Goal: Navigation & Orientation: Find specific page/section

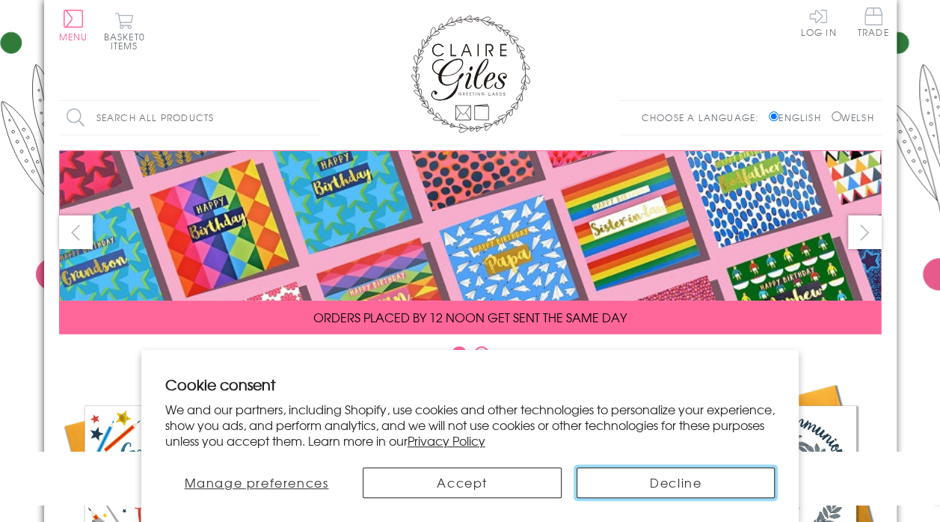
click at [651, 482] on button "Decline" at bounding box center [675, 482] width 199 height 31
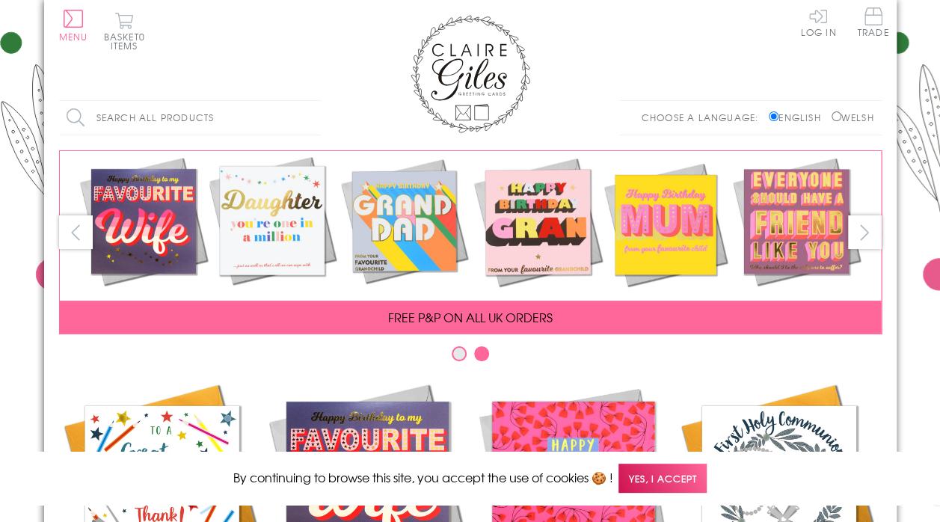
click at [852, 118] on label "Welsh" at bounding box center [852, 117] width 43 height 13
click at [841, 118] on input "Welsh" at bounding box center [836, 116] width 10 height 10
radio input "true"
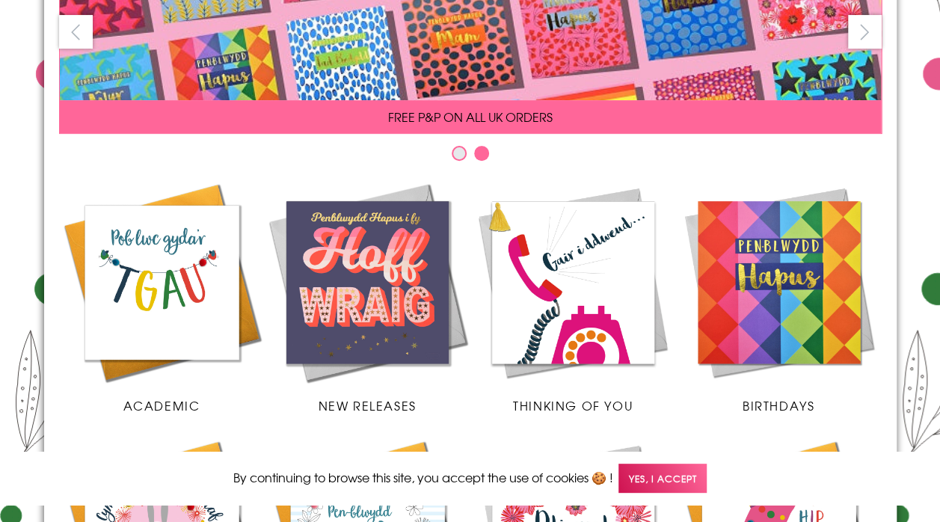
scroll to position [224, 0]
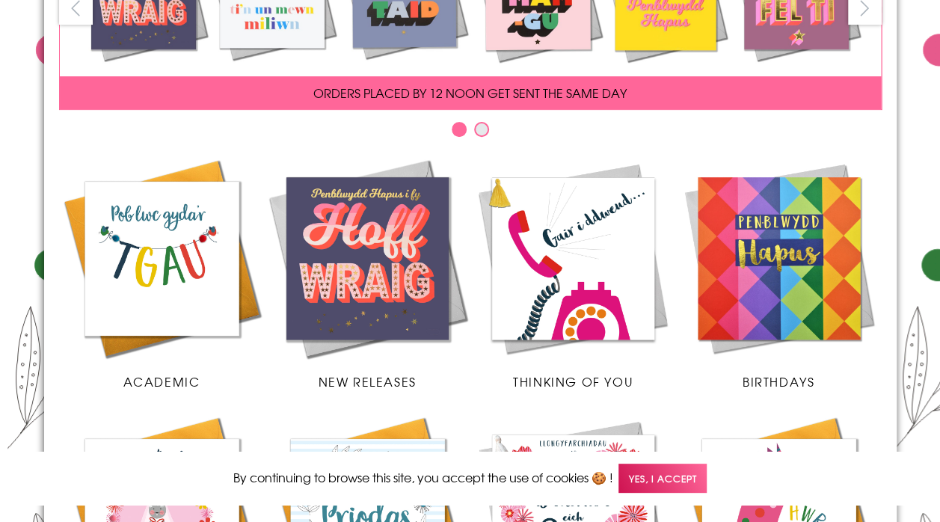
click at [792, 281] on img at bounding box center [779, 259] width 206 height 206
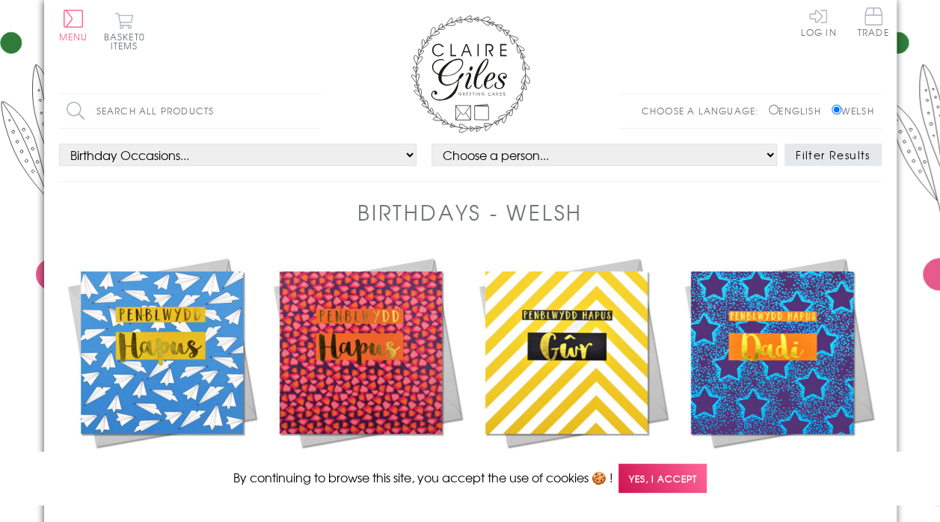
click at [769, 154] on select "Choose a person... All Open Mum Dad Daughter Son Brother Sister Husband Wife Gr…" at bounding box center [603, 155] width 345 height 22
click at [855, 208] on header "Birthdays - Welsh" at bounding box center [470, 223] width 822 height 53
click at [820, 150] on button "Filter Results" at bounding box center [832, 155] width 97 height 22
click at [772, 107] on label "English" at bounding box center [798, 110] width 59 height 13
click at [772, 107] on input "English" at bounding box center [774, 110] width 10 height 10
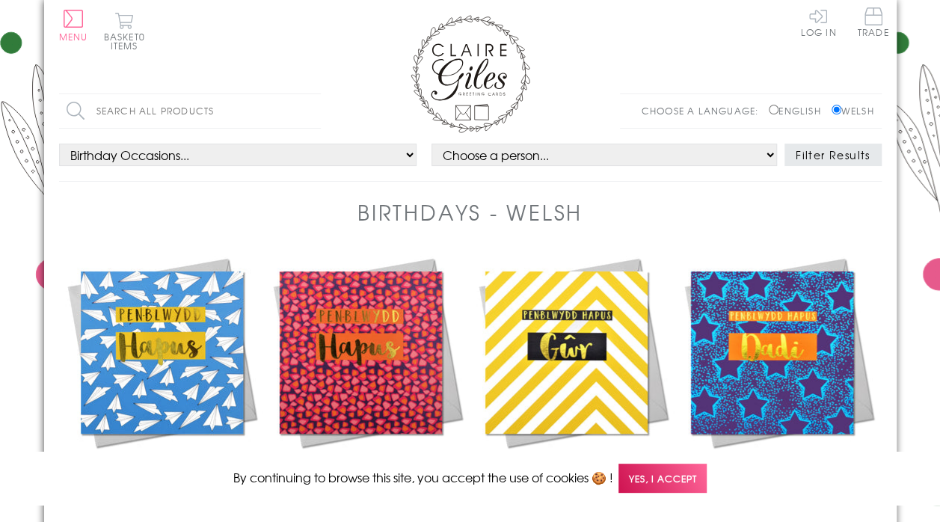
radio input "true"
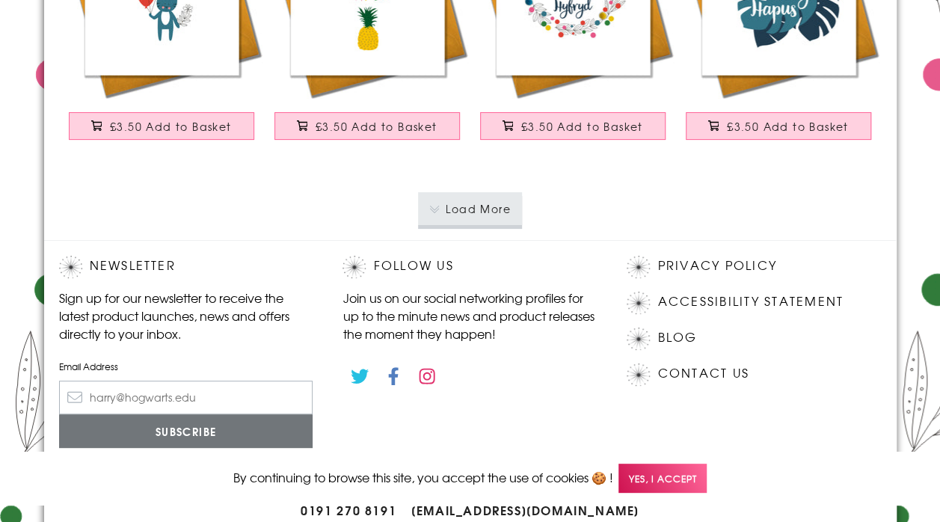
scroll to position [2988, 0]
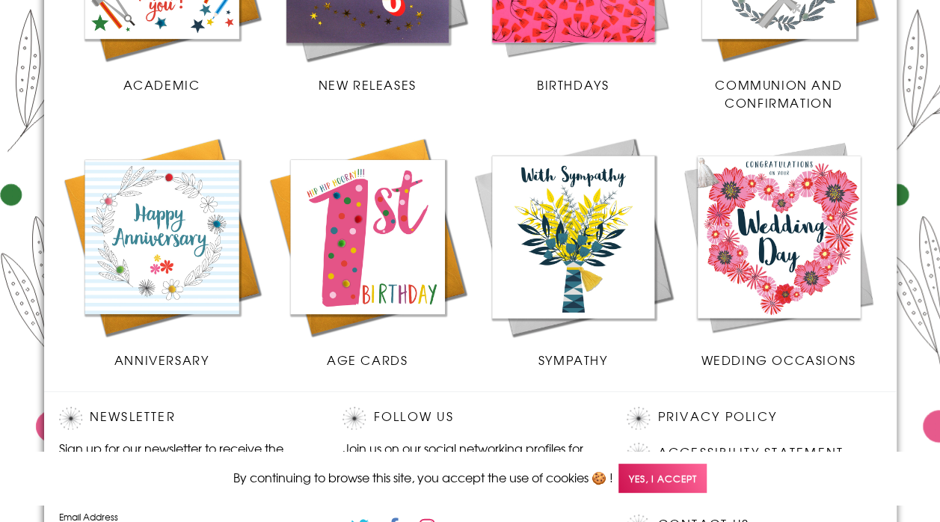
scroll to position [523, 0]
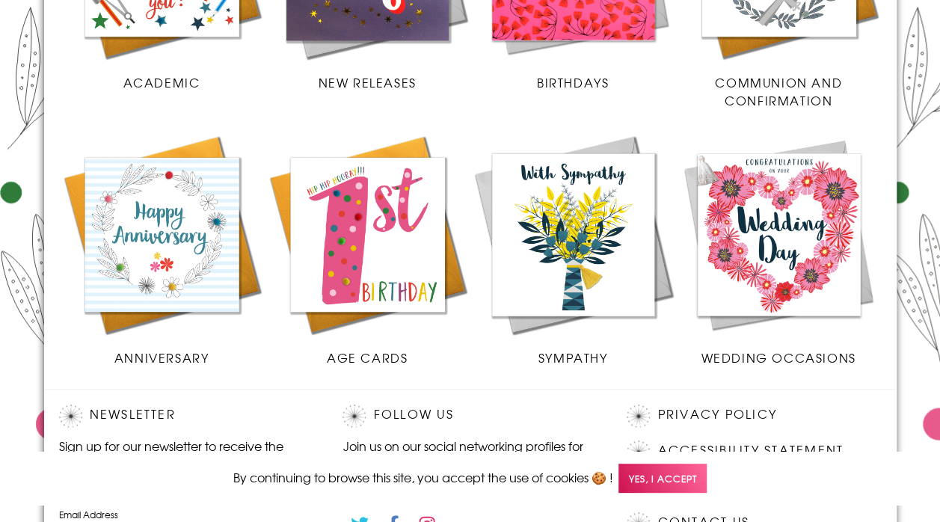
click at [358, 226] on img at bounding box center [368, 235] width 206 height 206
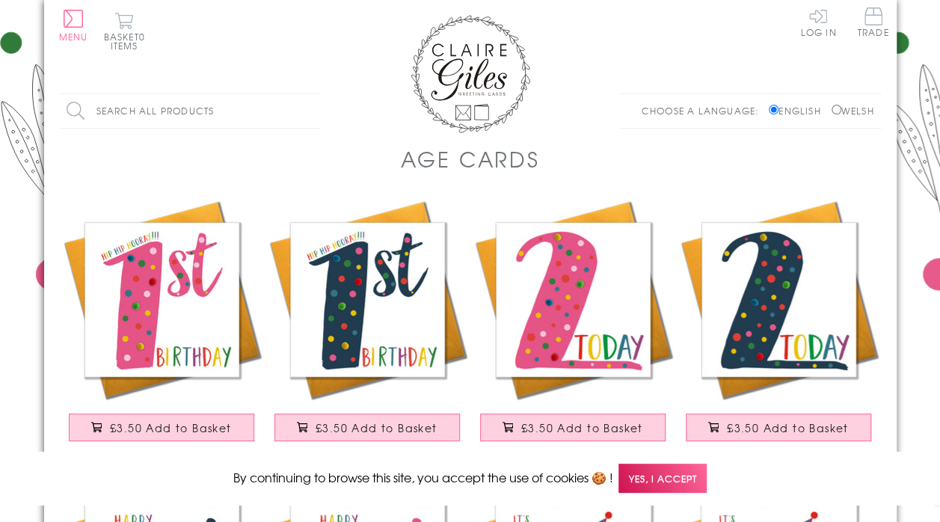
click at [834, 109] on input "Welsh" at bounding box center [836, 110] width 10 height 10
radio input "true"
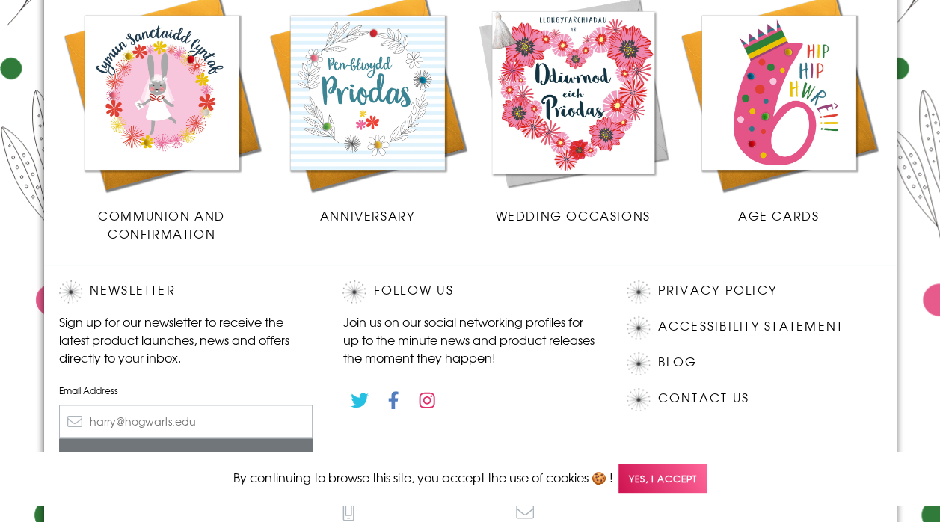
scroll to position [598, 0]
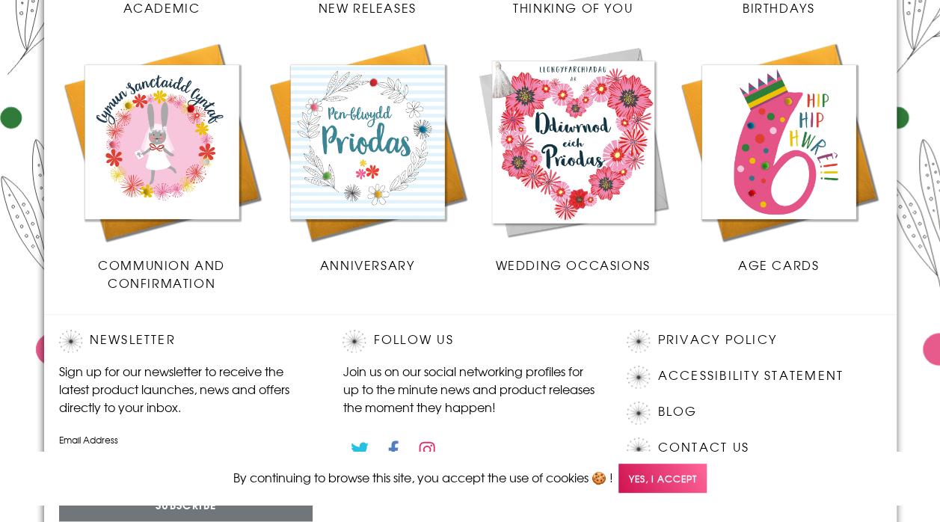
click at [781, 123] on img at bounding box center [779, 142] width 206 height 206
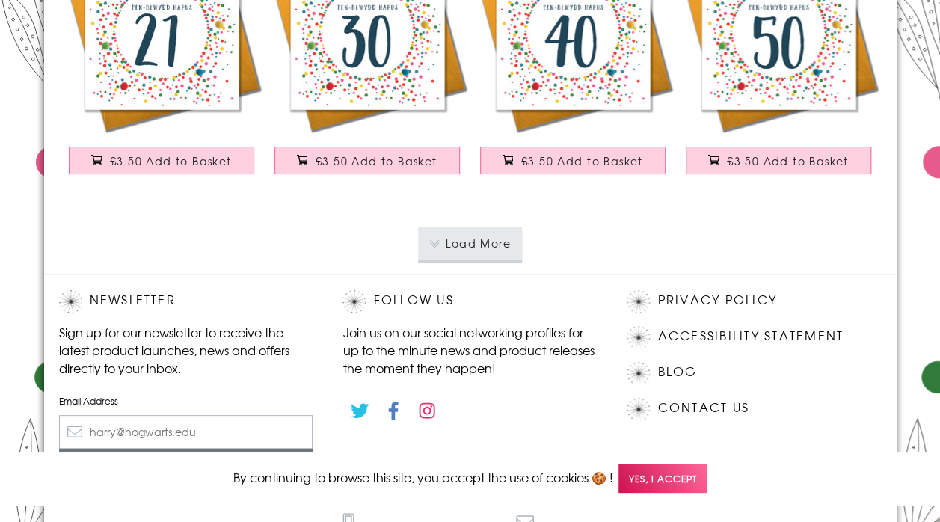
scroll to position [2841, 0]
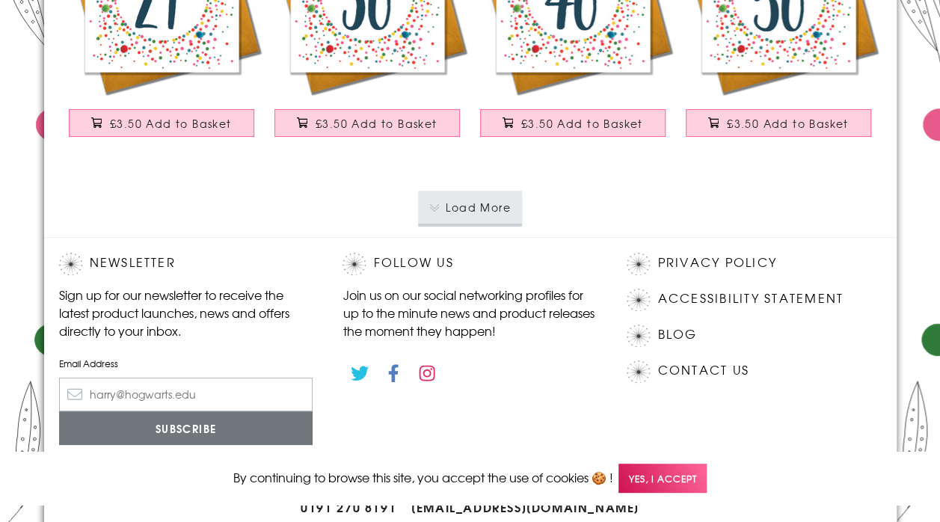
click at [484, 199] on button "Load More" at bounding box center [470, 207] width 104 height 33
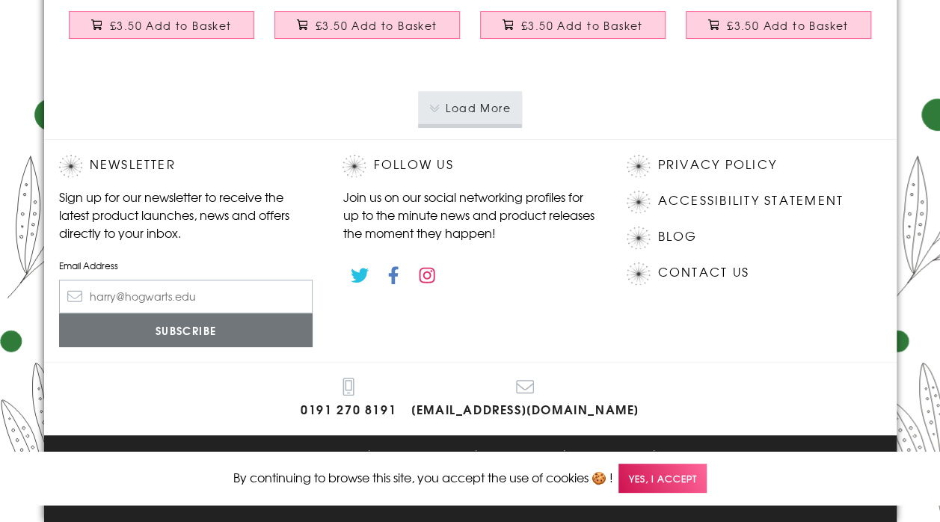
scroll to position [5533, 0]
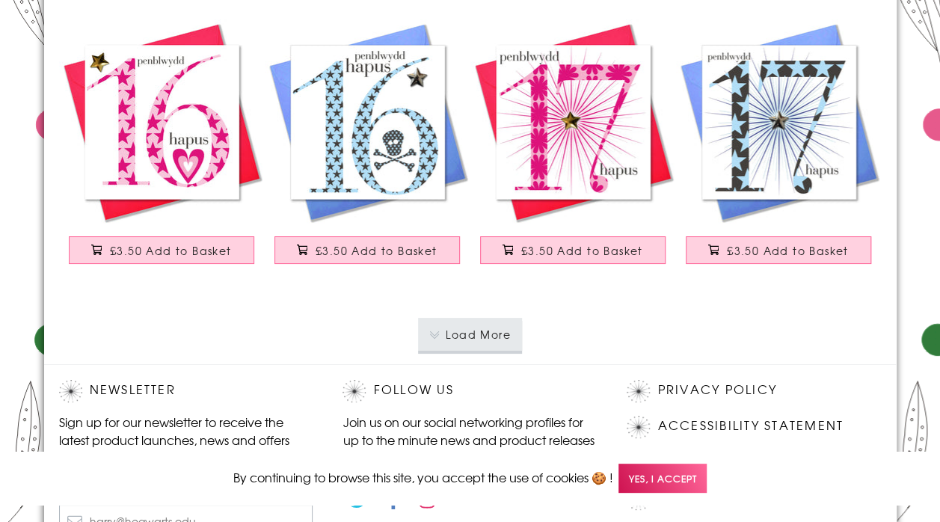
click at [467, 323] on button "Load More" at bounding box center [470, 334] width 104 height 33
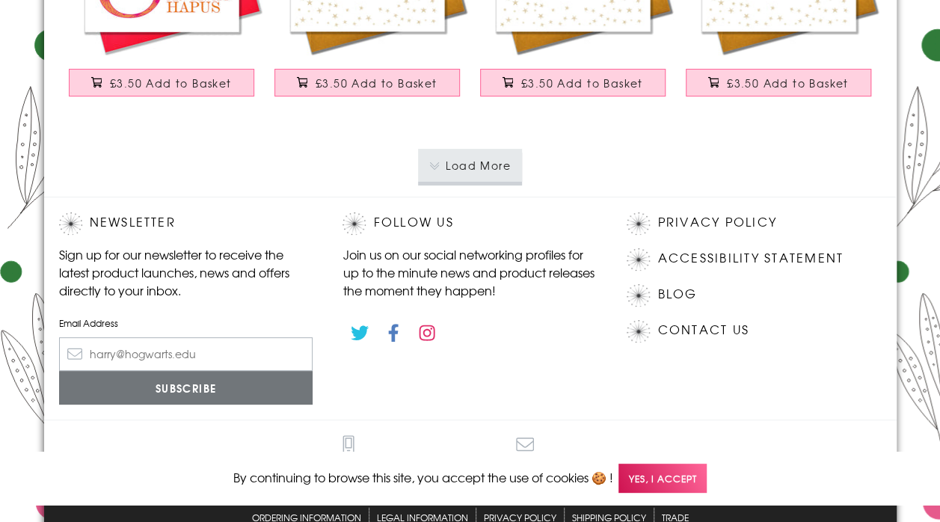
scroll to position [8524, 0]
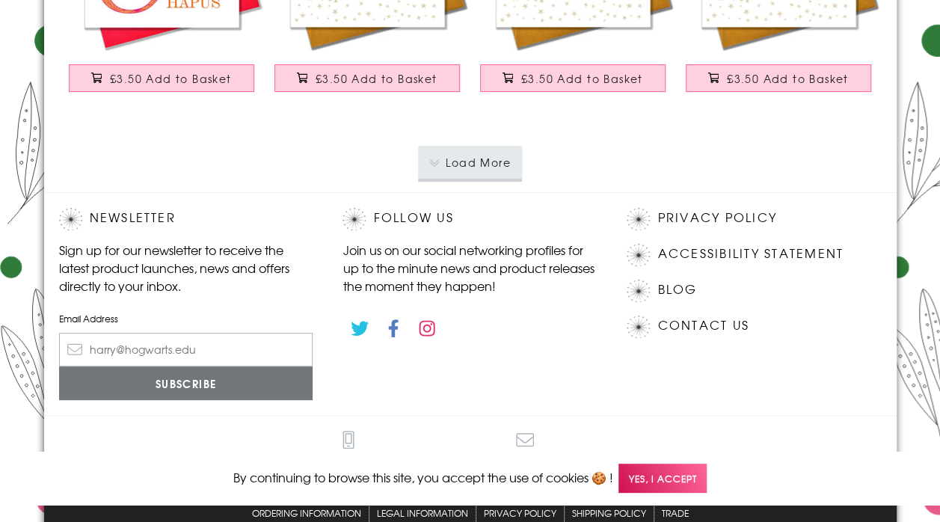
click at [476, 159] on button "Load More" at bounding box center [470, 162] width 104 height 33
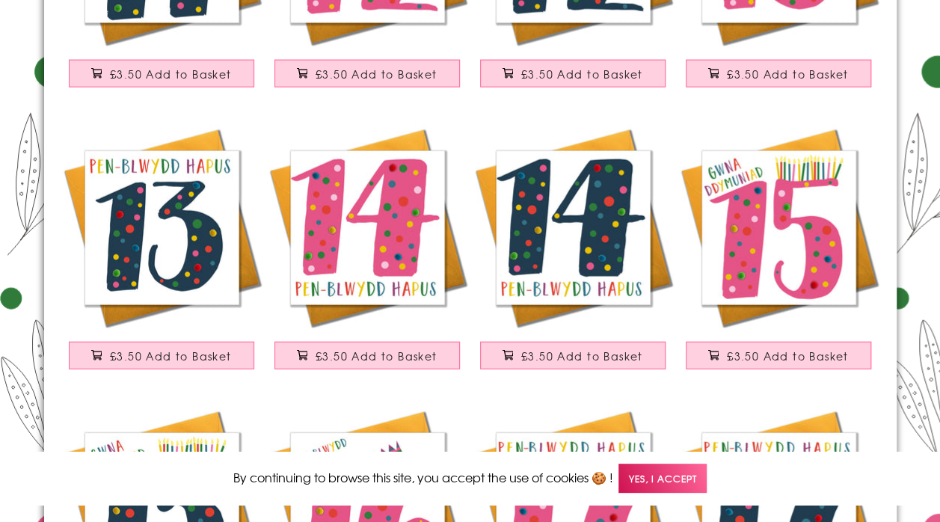
scroll to position [1464, 0]
